Goal: Navigation & Orientation: Find specific page/section

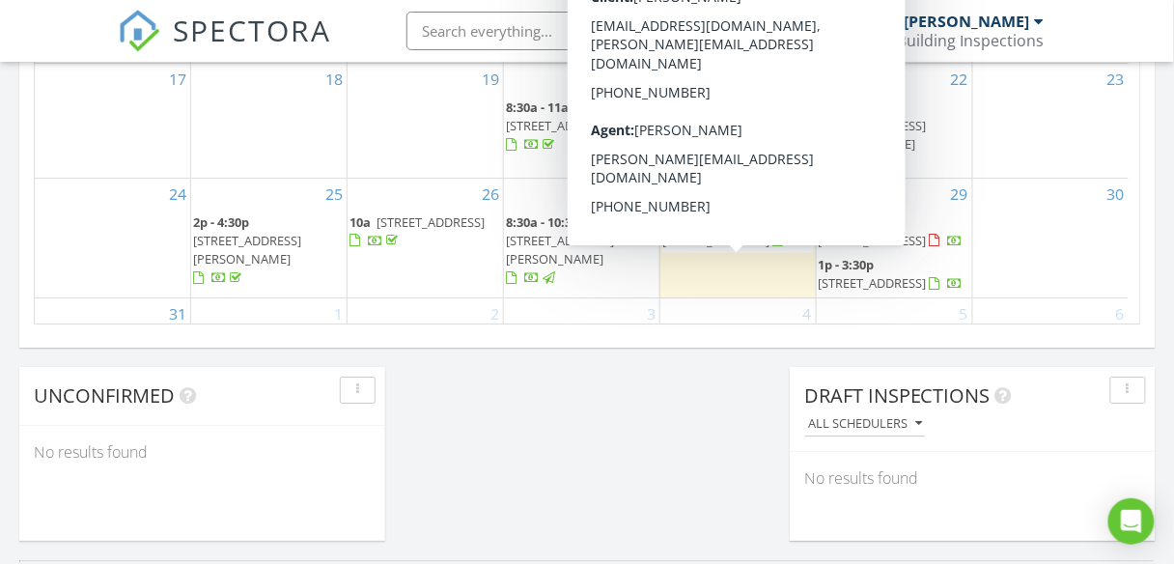
scroll to position [77, 0]
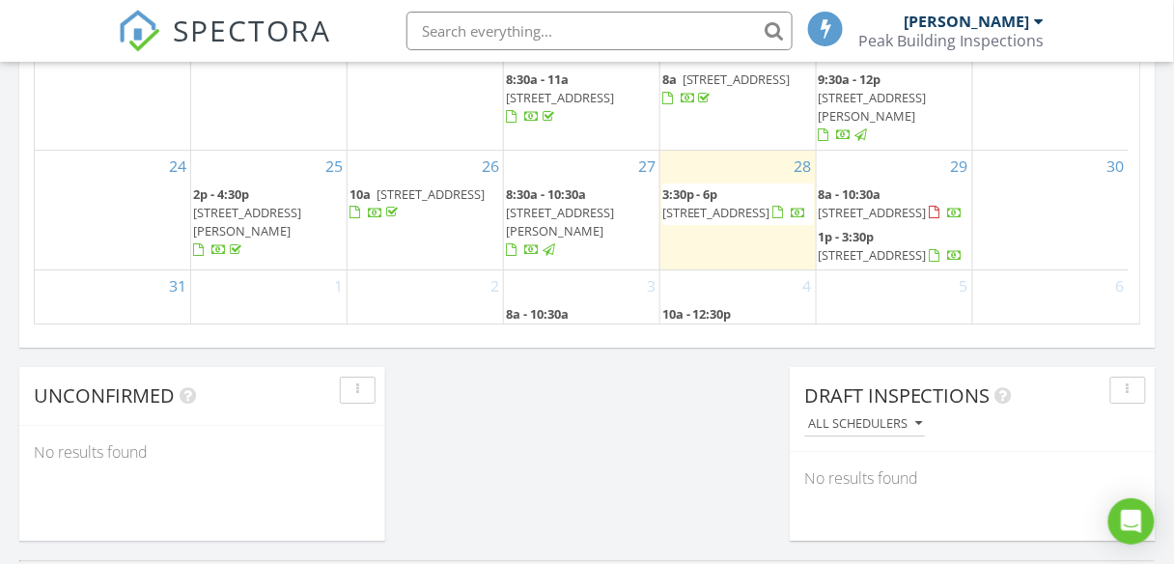
scroll to position [0, 0]
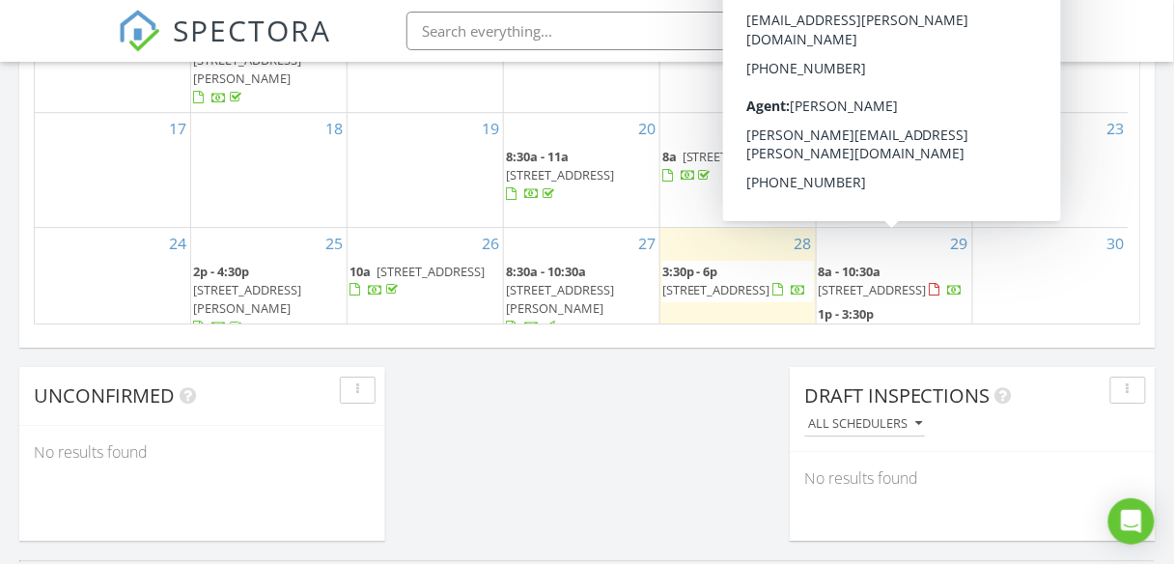
click at [862, 323] on span "327 Laurelwood Dr, Jacksonville 97530" at bounding box center [873, 331] width 108 height 17
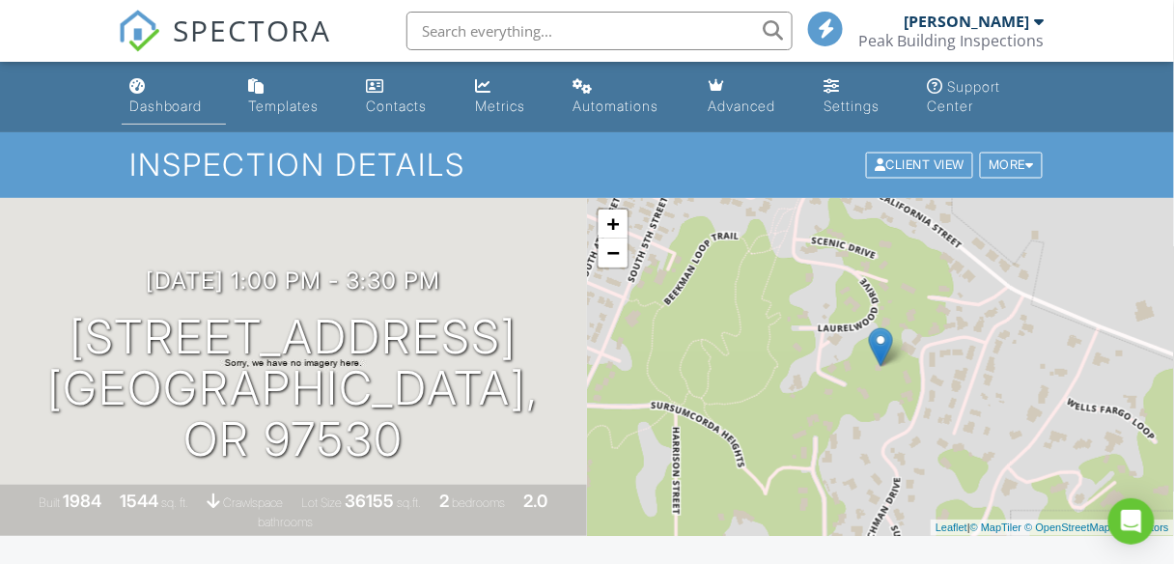
click at [149, 106] on div "Dashboard" at bounding box center [165, 106] width 73 height 16
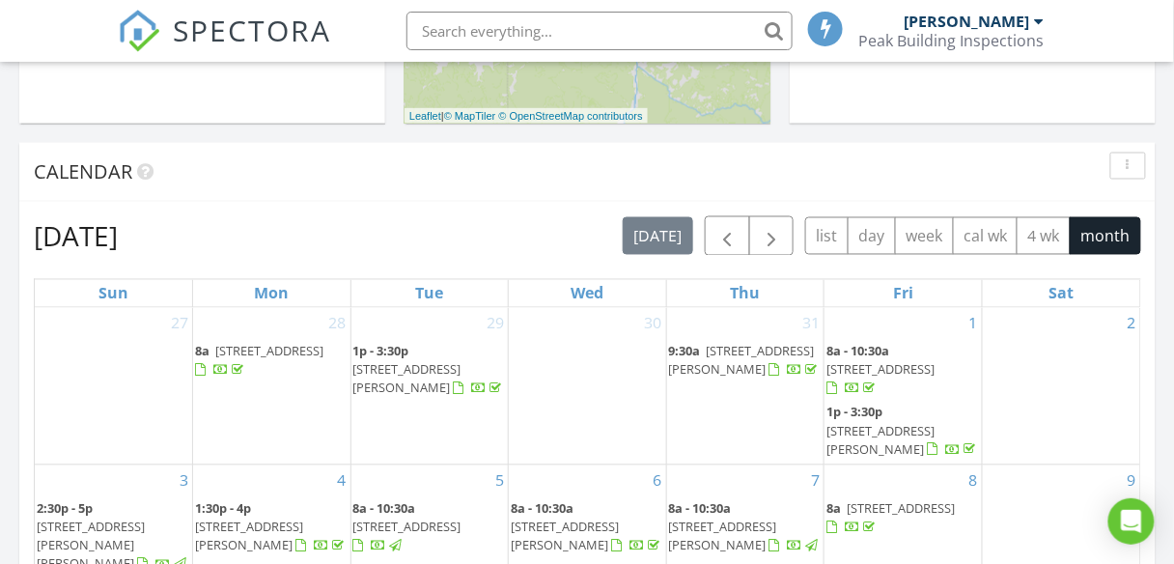
scroll to position [772, 0]
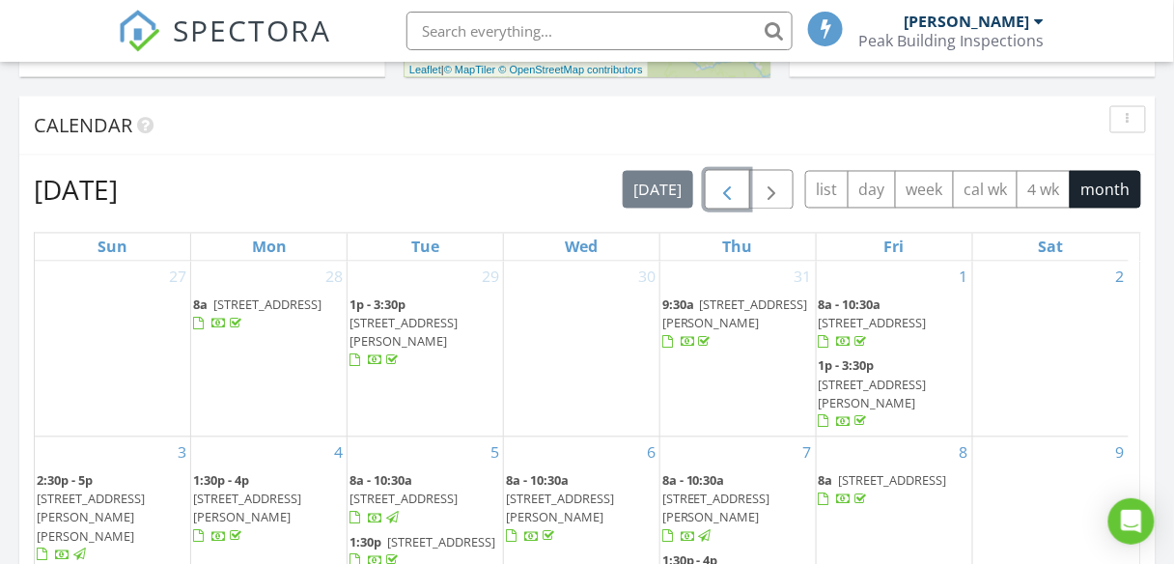
click at [728, 192] on span "button" at bounding box center [727, 190] width 23 height 23
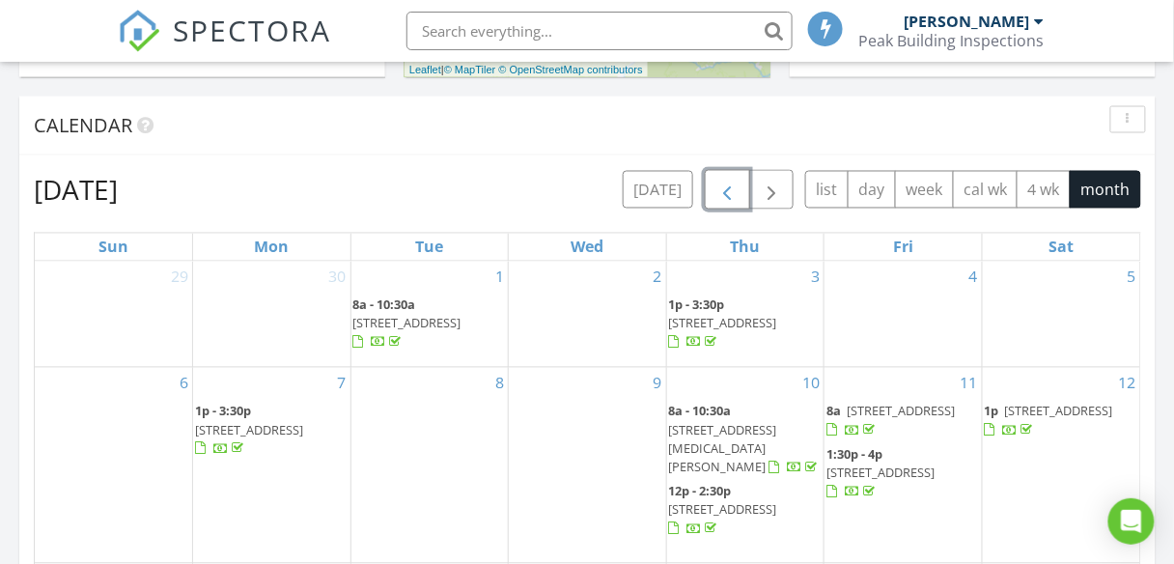
click at [727, 192] on span "button" at bounding box center [727, 190] width 23 height 23
